Goal: Navigation & Orientation: Understand site structure

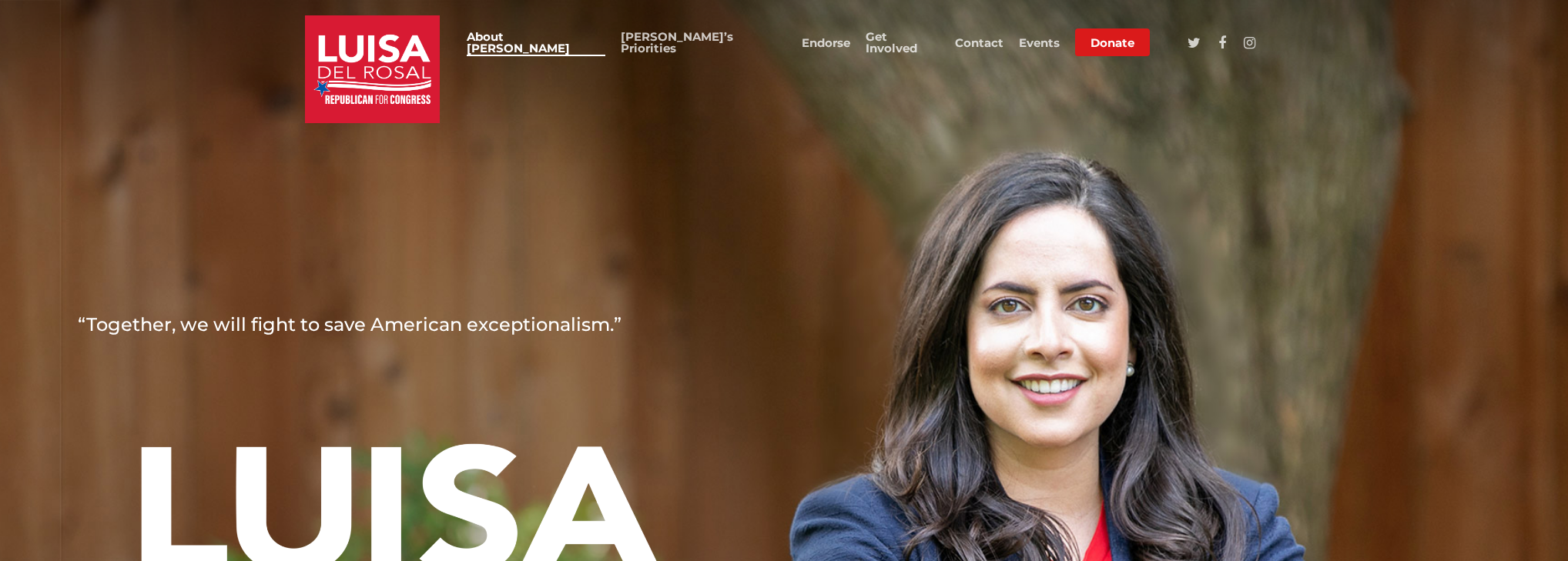
click at [605, 43] on link "About [PERSON_NAME]" at bounding box center [536, 42] width 138 height 23
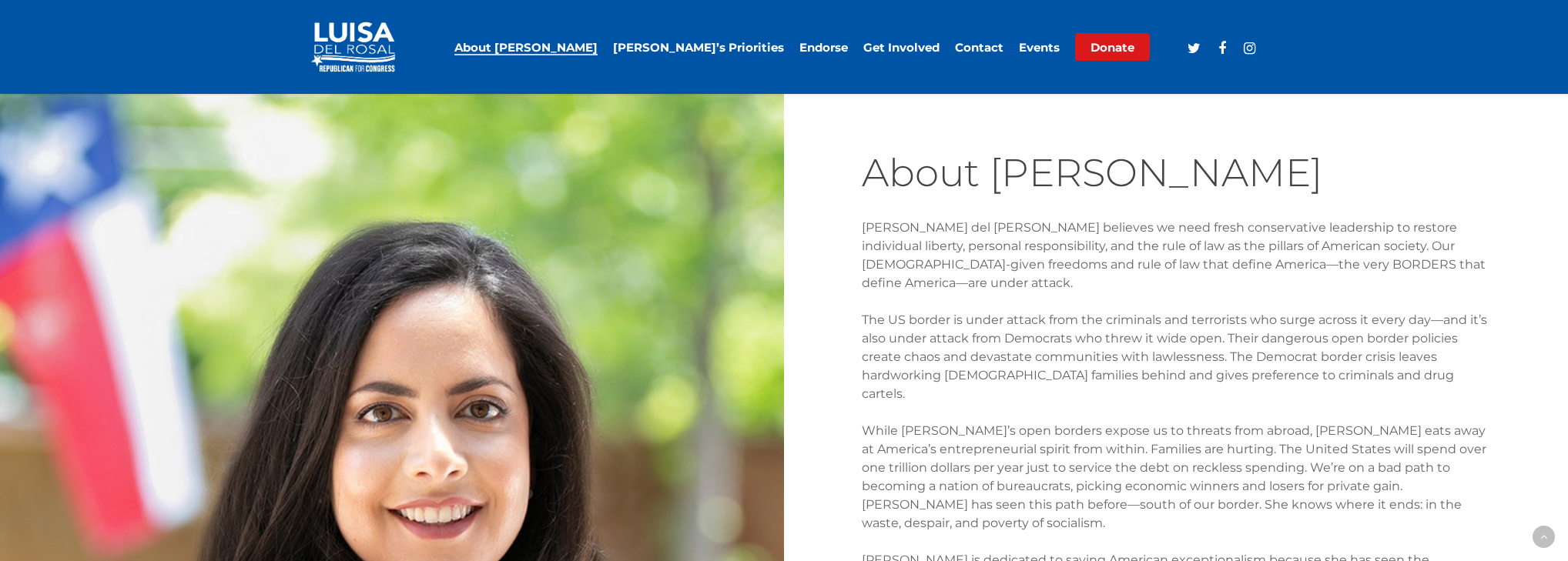
scroll to position [887, 0]
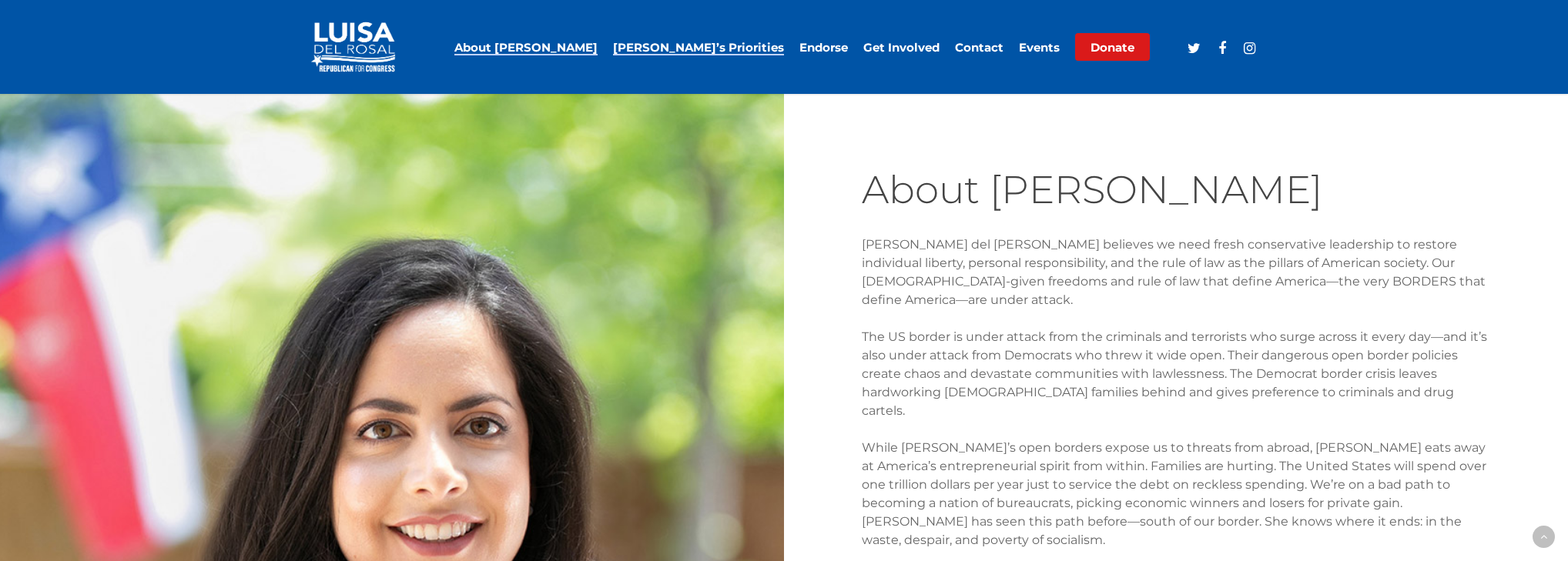
click at [730, 42] on link "[PERSON_NAME]’s Priorities" at bounding box center [698, 47] width 171 height 11
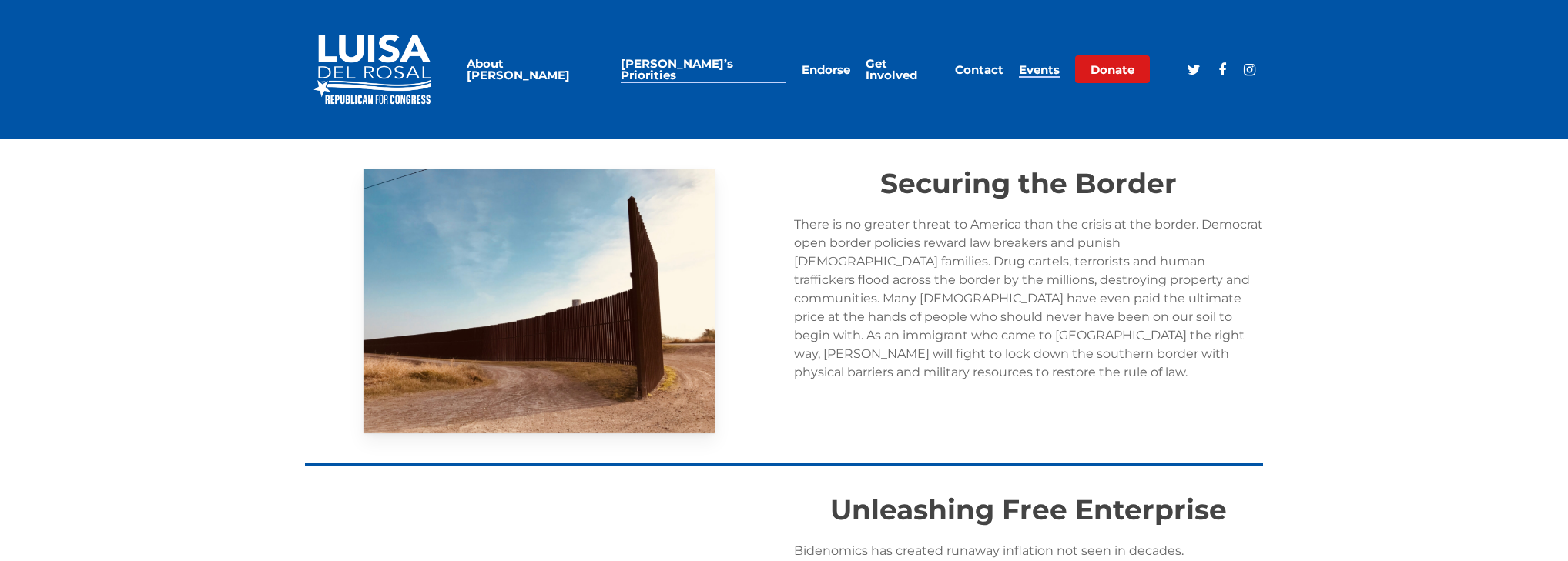
click at [1023, 64] on link "Events" at bounding box center [1039, 69] width 41 height 11
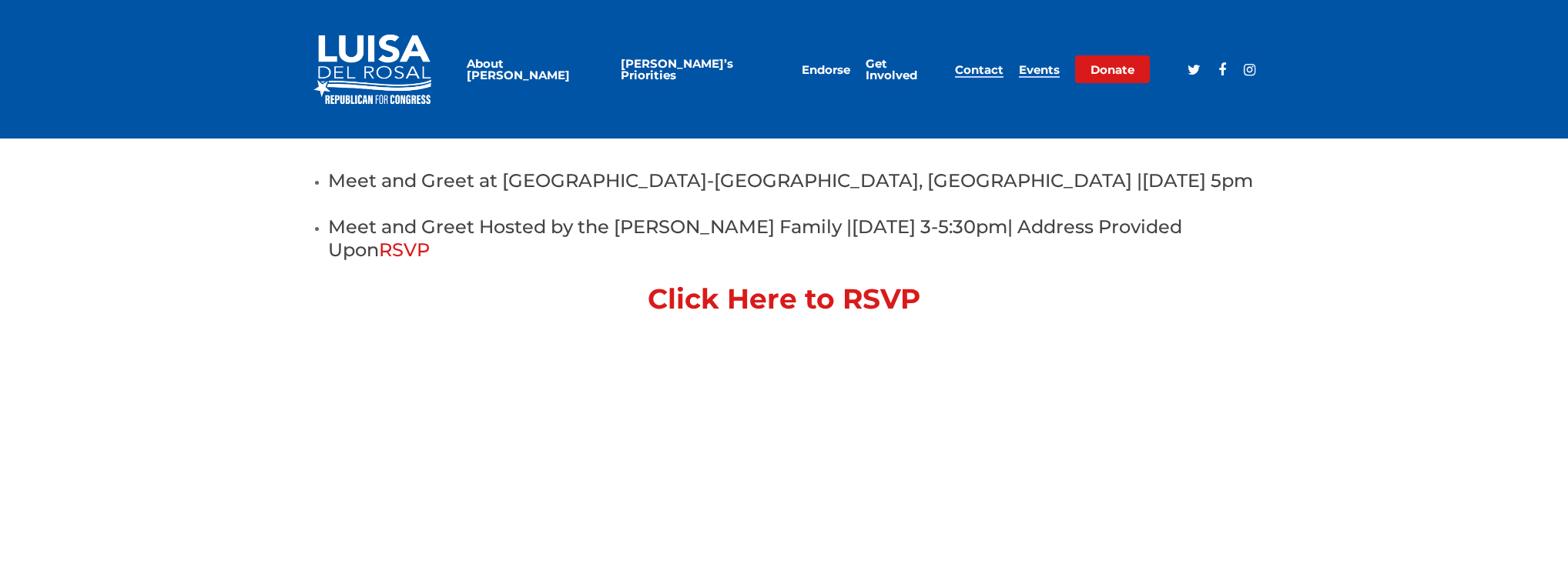
click at [993, 66] on link "Contact" at bounding box center [979, 69] width 48 height 11
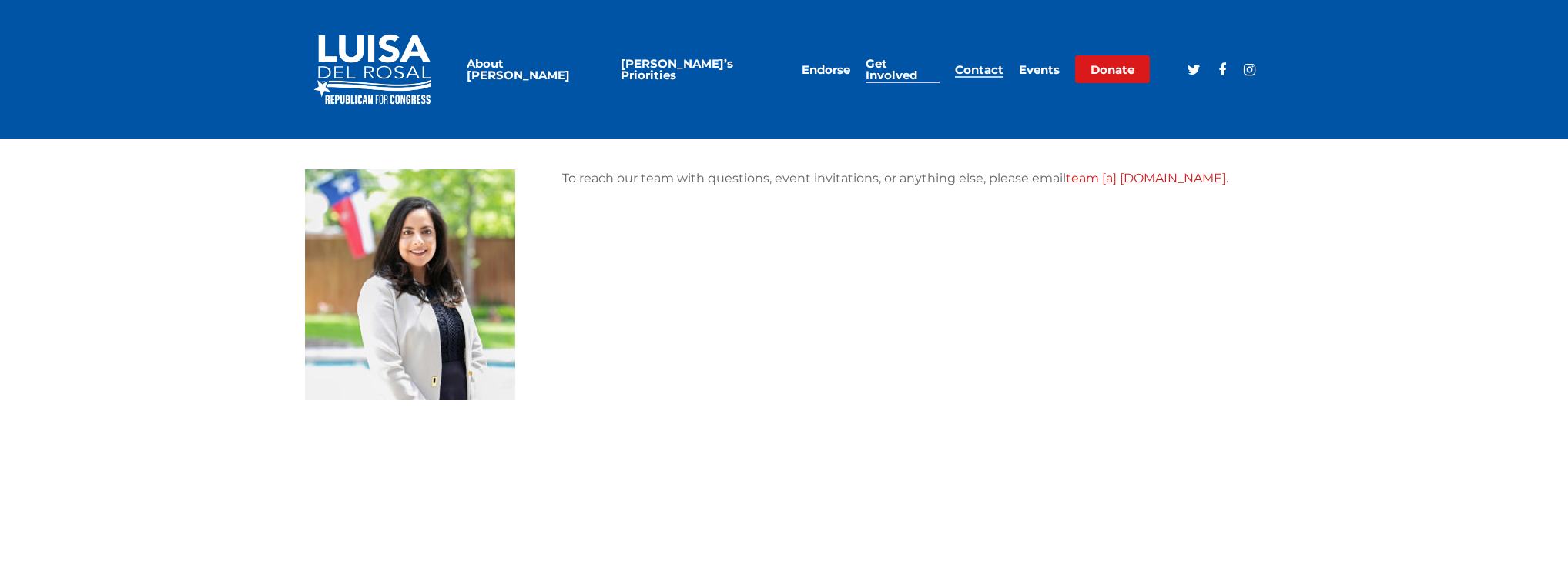
click at [912, 70] on link "Get Involved" at bounding box center [903, 69] width 74 height 23
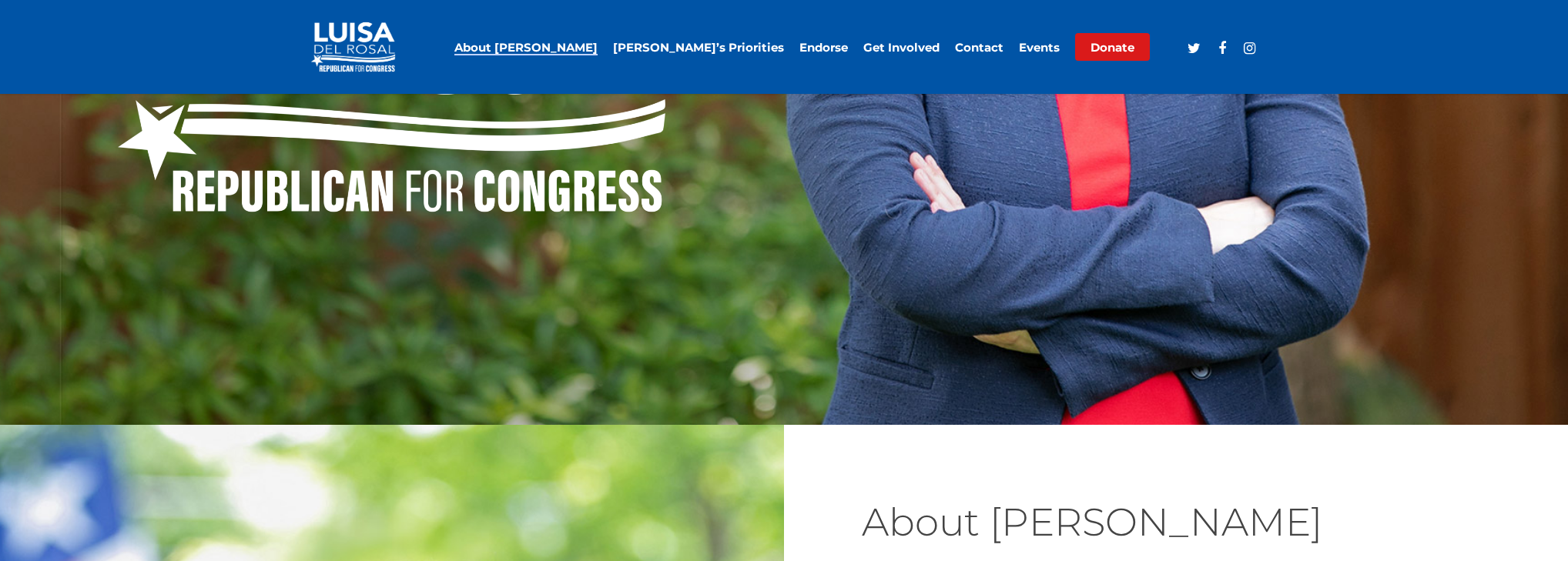
scroll to position [1832, 0]
drag, startPoint x: 410, startPoint y: 295, endPoint x: 95, endPoint y: 298, distance: 315.0
copy span "2018 40 under 40 Award – Dallas Business Journal"
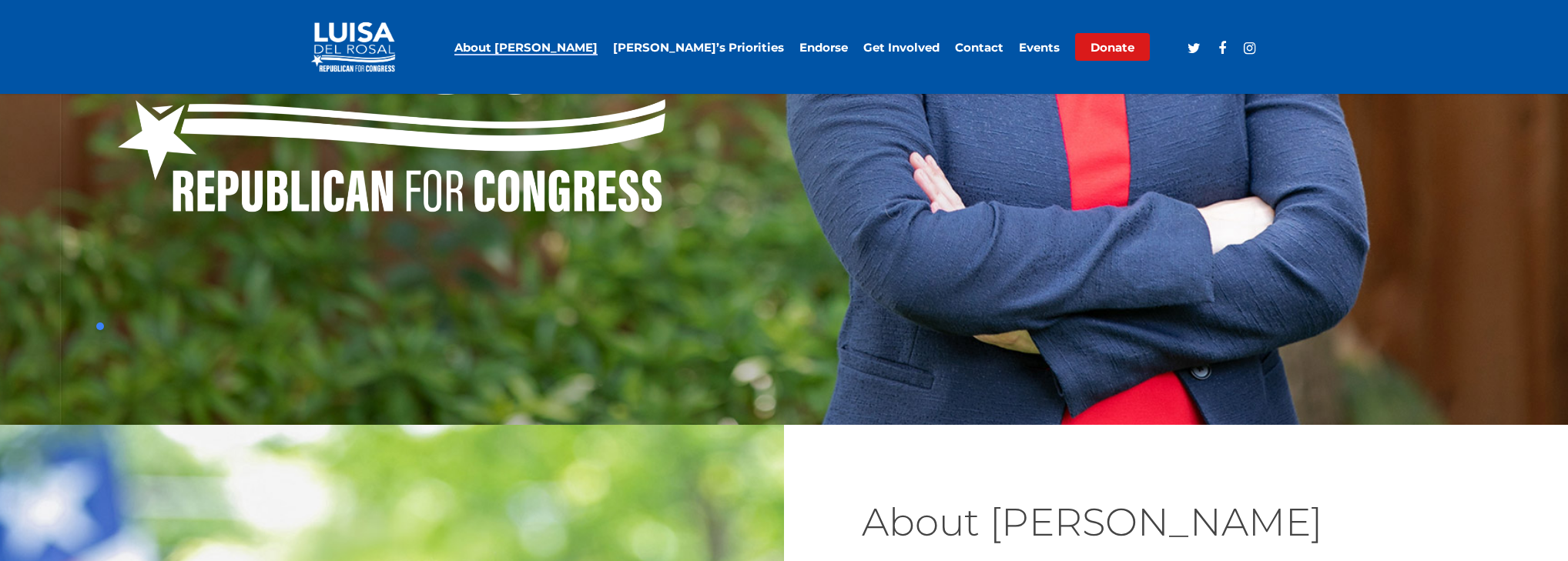
click at [880, 49] on link "Get Involved" at bounding box center [901, 47] width 76 height 11
click at [710, 49] on link "[PERSON_NAME]’s Priorities" at bounding box center [698, 47] width 171 height 11
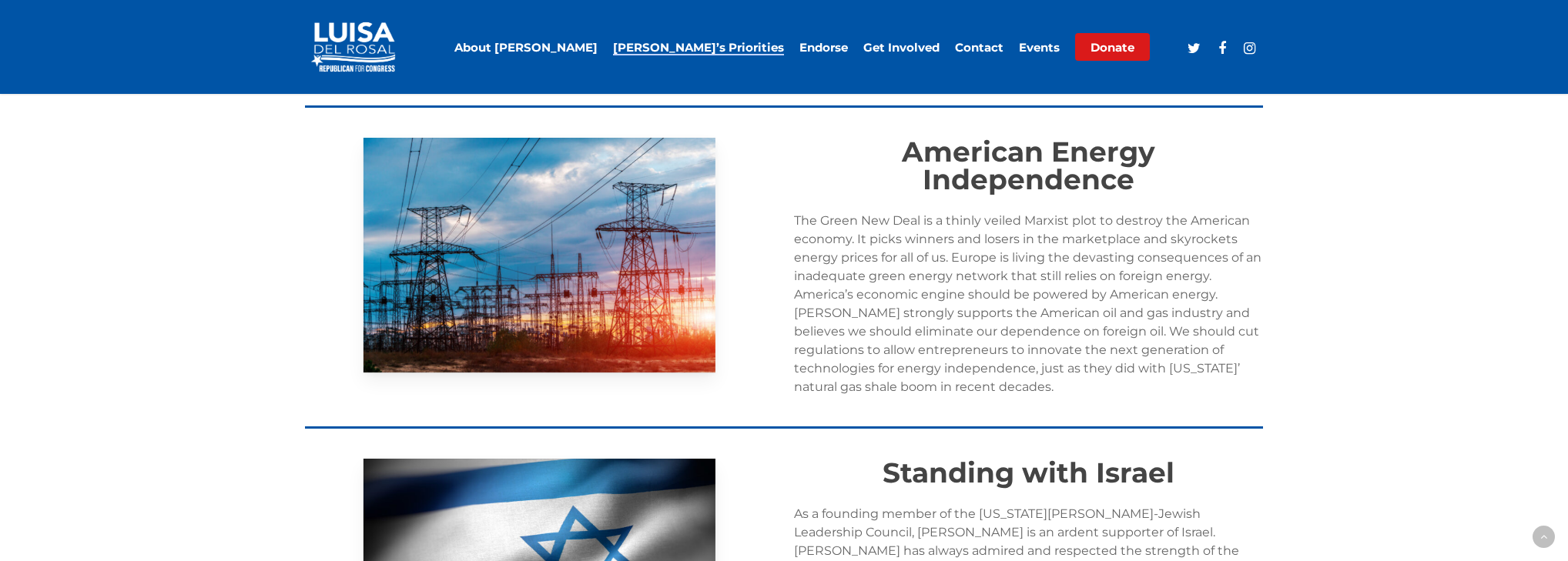
scroll to position [1854, 0]
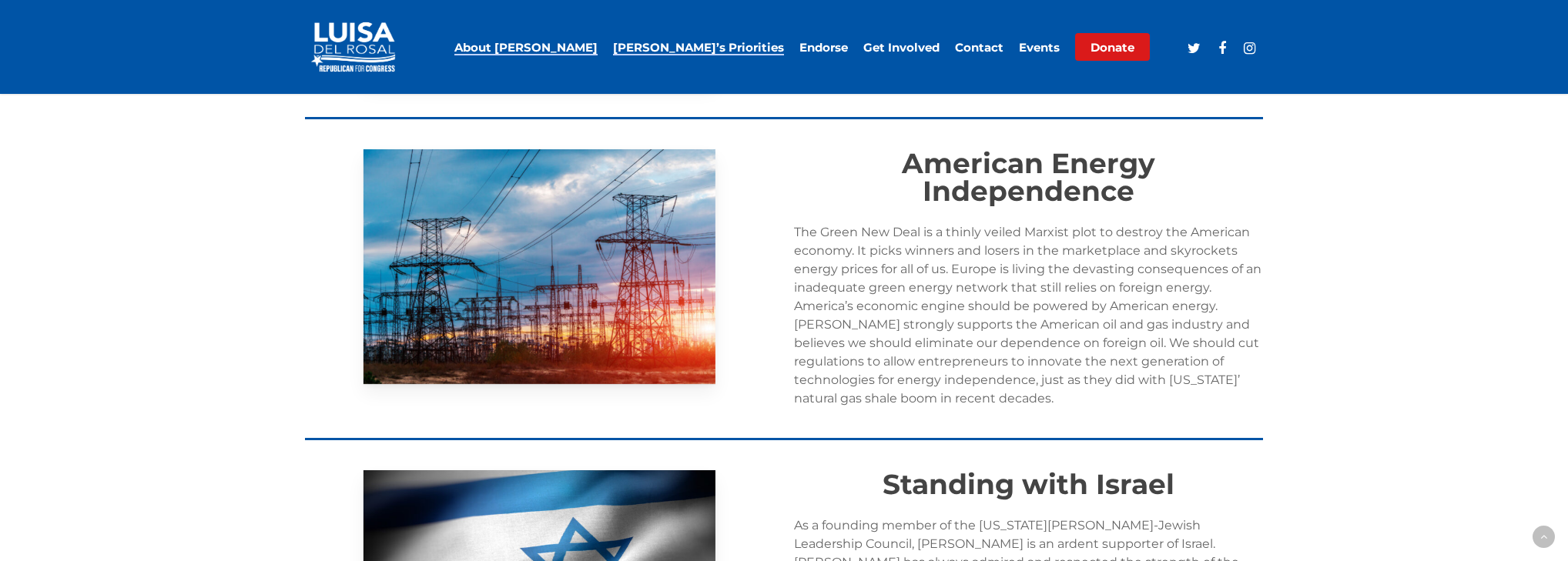
click at [598, 50] on link "About [PERSON_NAME]" at bounding box center [526, 47] width 144 height 11
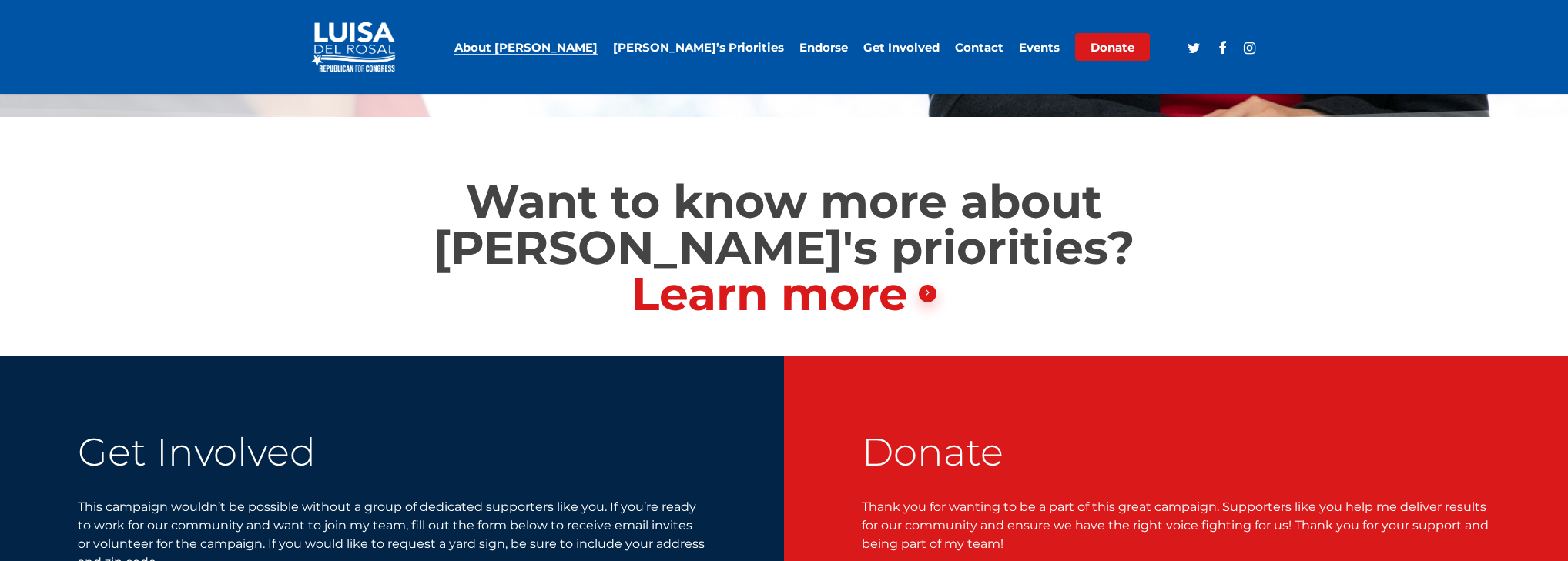
scroll to position [1954, 0]
